Goal: Task Accomplishment & Management: Use online tool/utility

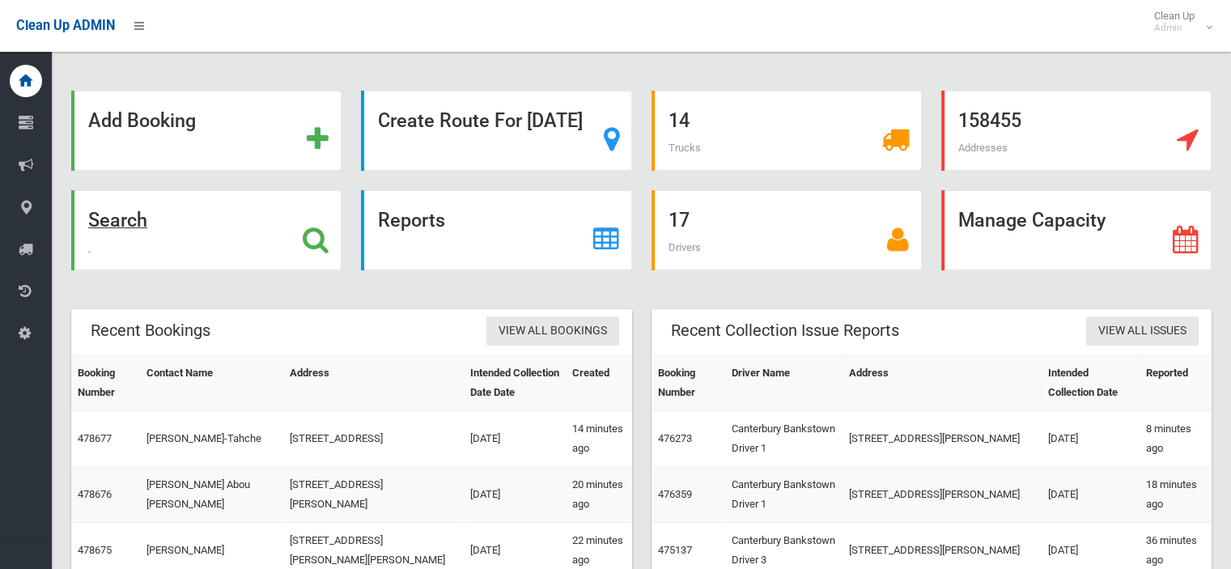
drag, startPoint x: 681, startPoint y: 217, endPoint x: 668, endPoint y: 219, distance: 14.0
click at [147, 216] on strong "Search" at bounding box center [117, 220] width 59 height 23
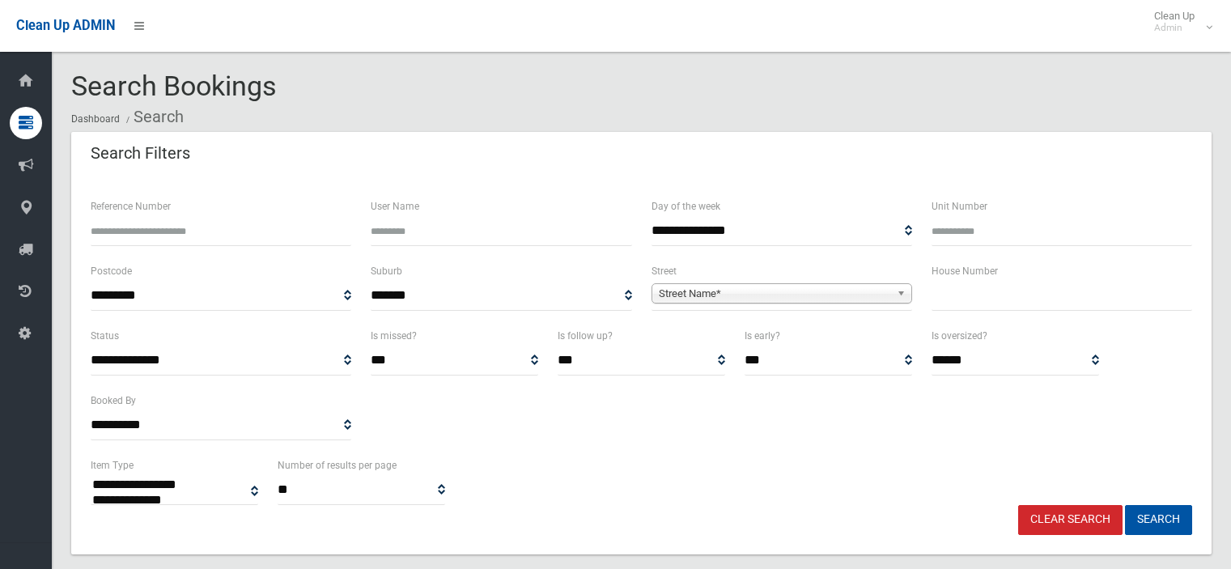
select select
click at [960, 295] on input "text" at bounding box center [1061, 296] width 261 height 30
type input "**"
drag, startPoint x: 724, startPoint y: 288, endPoint x: 713, endPoint y: 290, distance: 11.4
click at [723, 288] on span "Street Name*" at bounding box center [774, 293] width 231 height 19
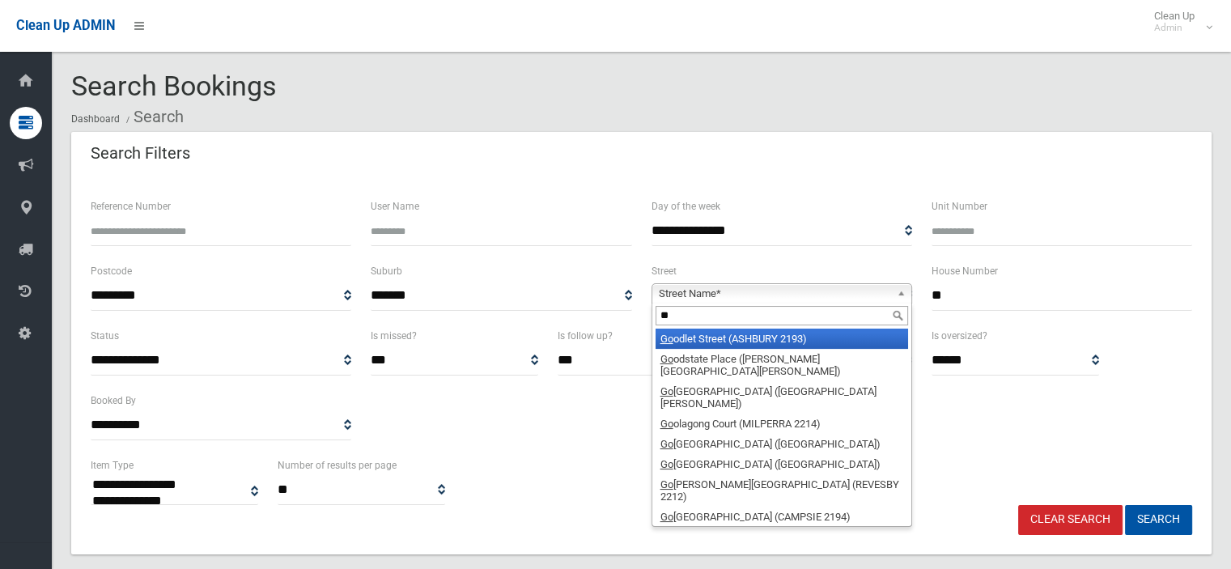
type input "*"
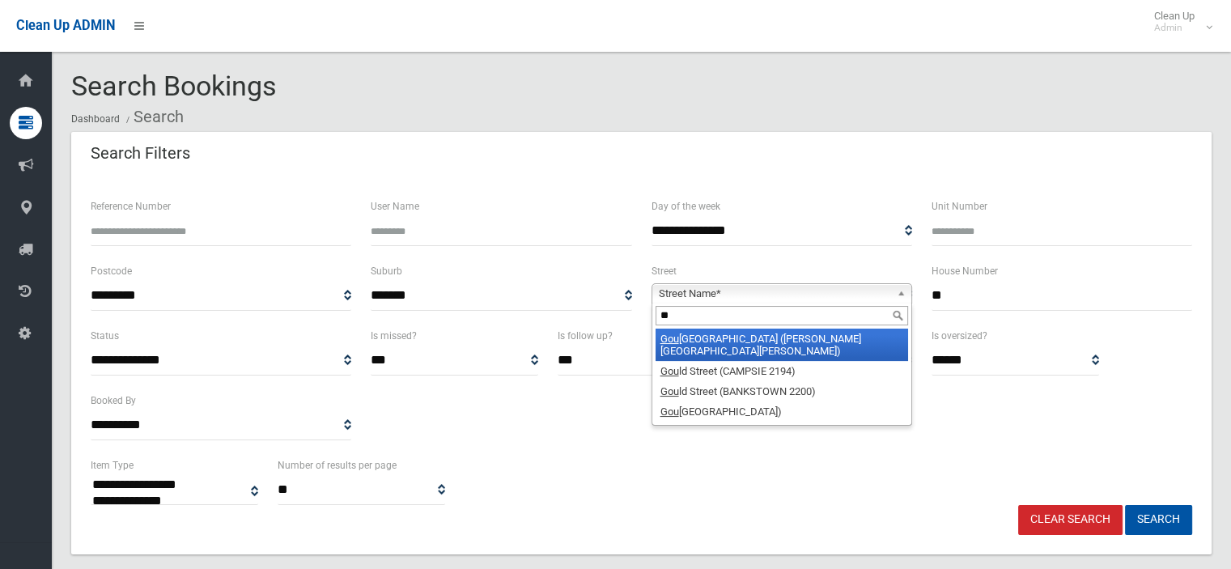
type input "*"
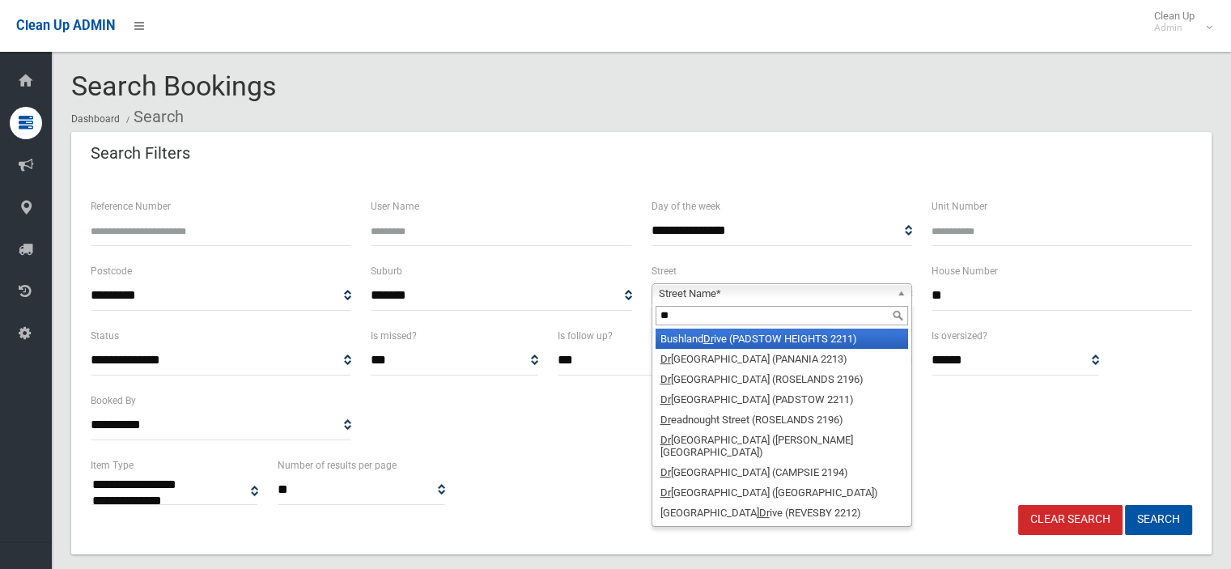
type input "*"
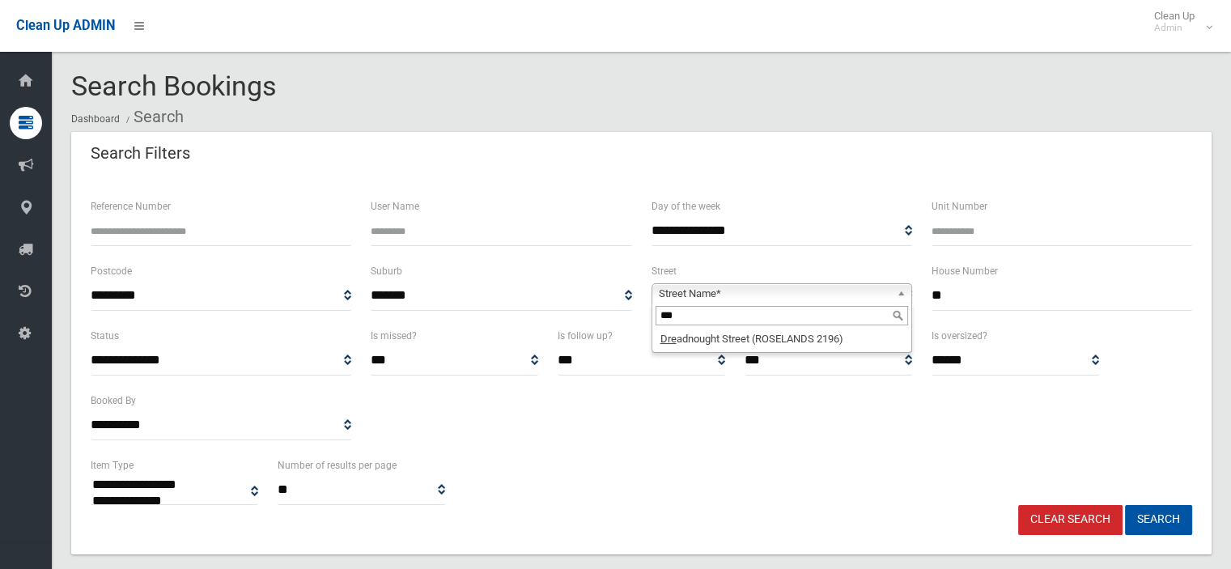
type input "***"
